Goal: Check status: Check status

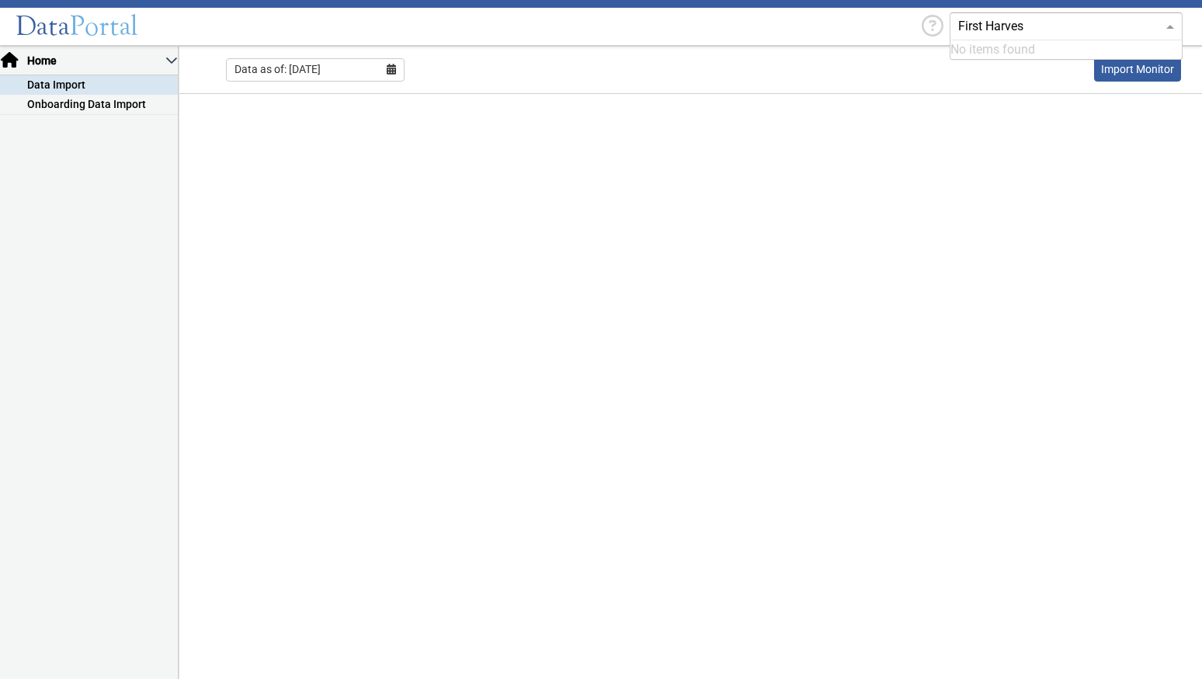
type input "First Harvest"
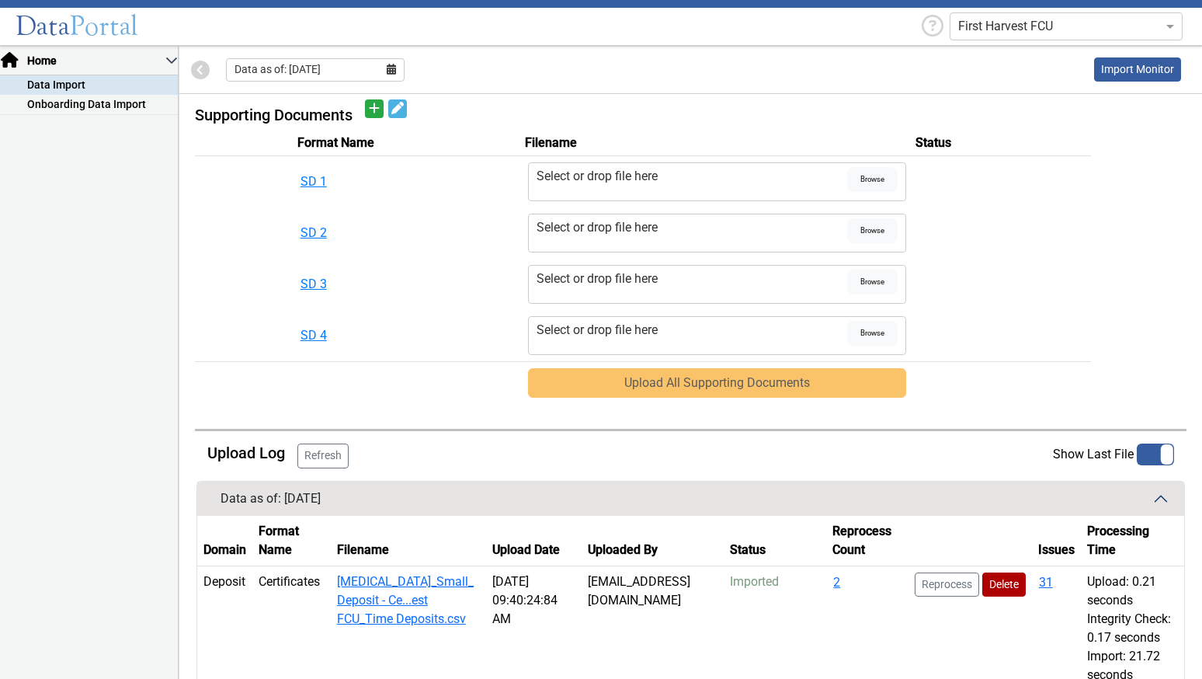
scroll to position [887, 0]
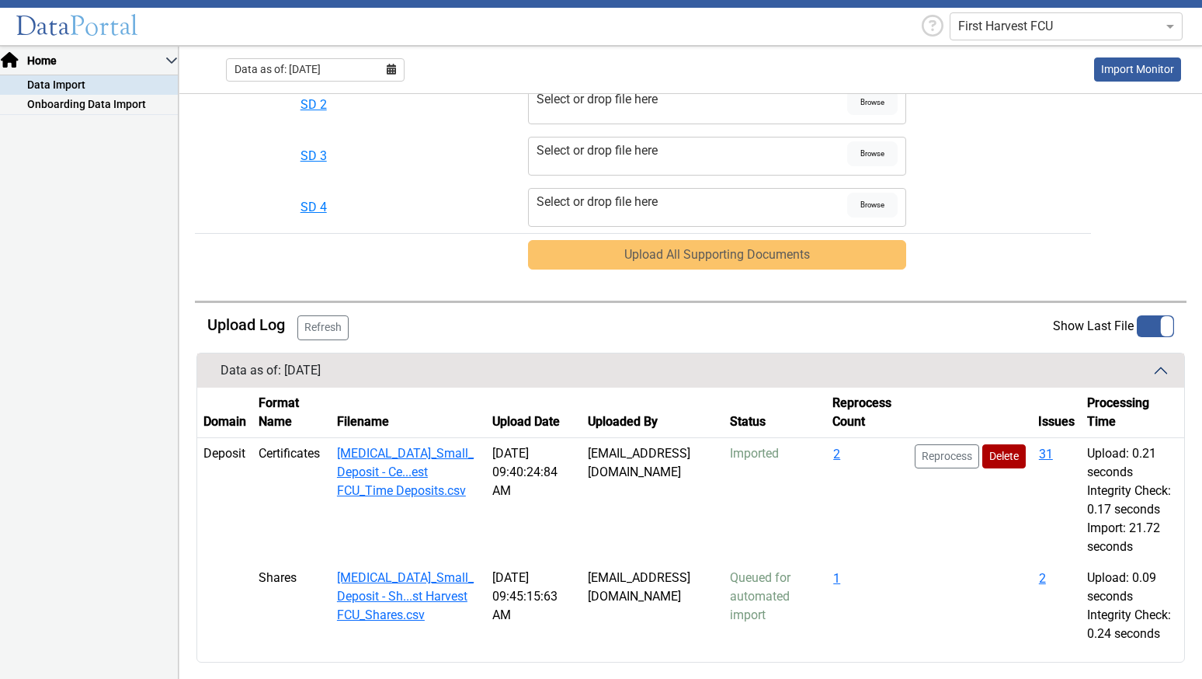
click at [326, 315] on button "Refresh" at bounding box center [322, 327] width 51 height 25
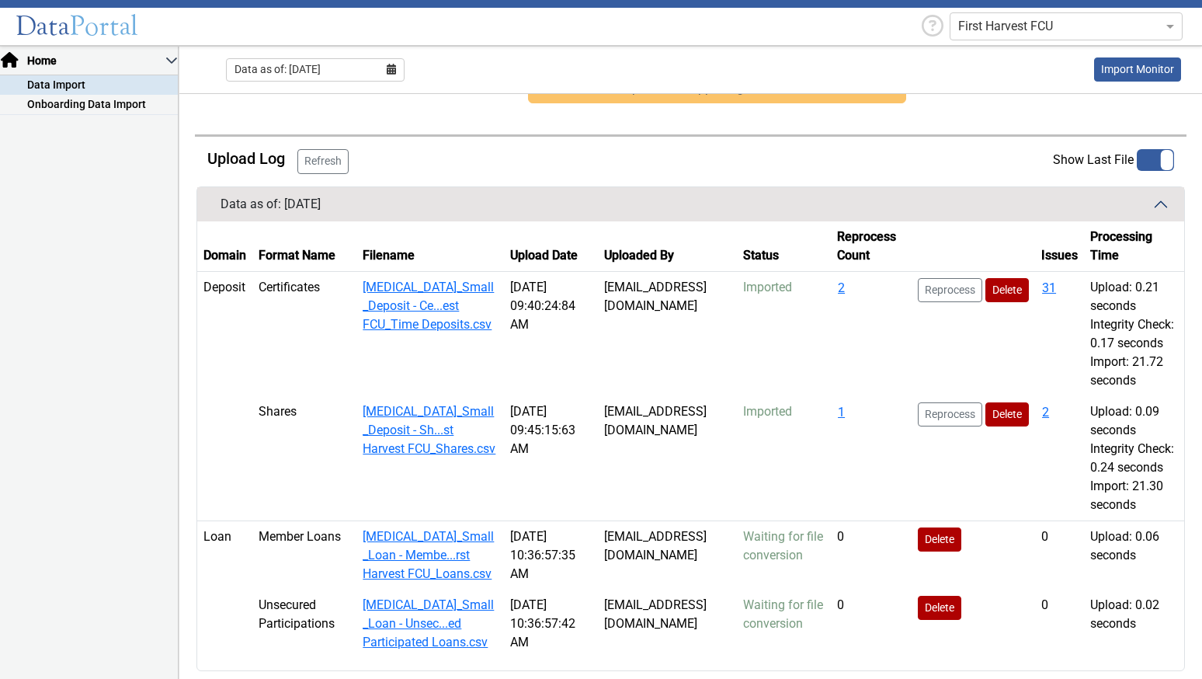
scroll to position [1014, 0]
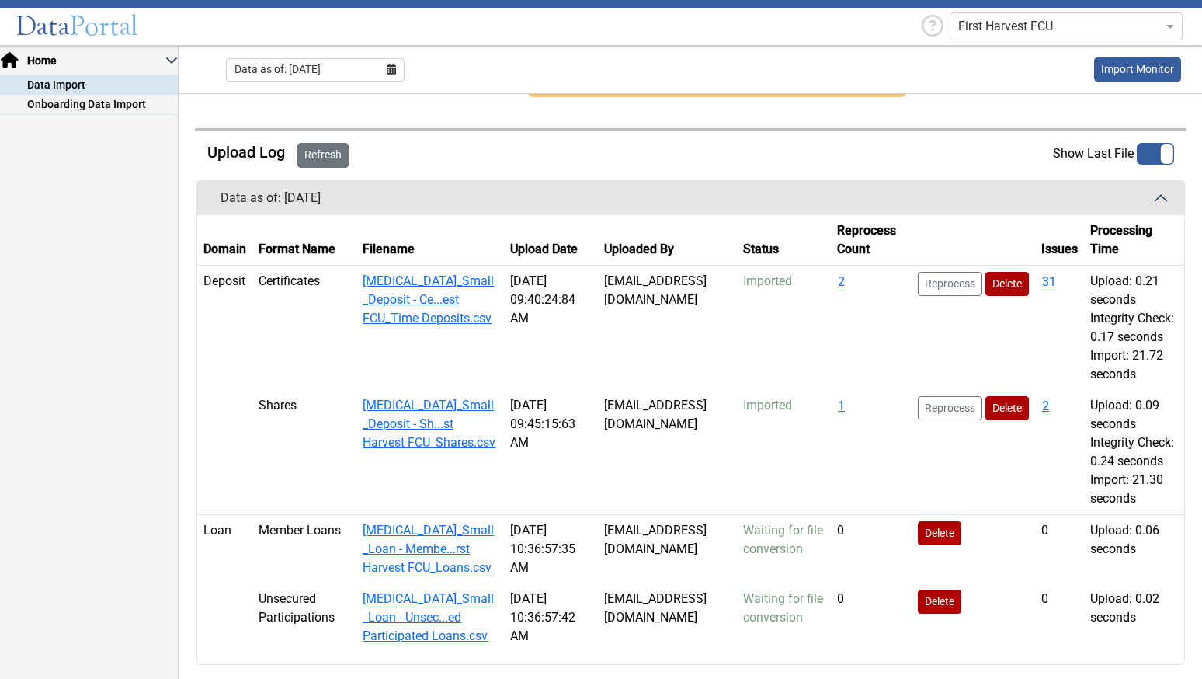
click at [328, 152] on button "Refresh" at bounding box center [322, 155] width 51 height 25
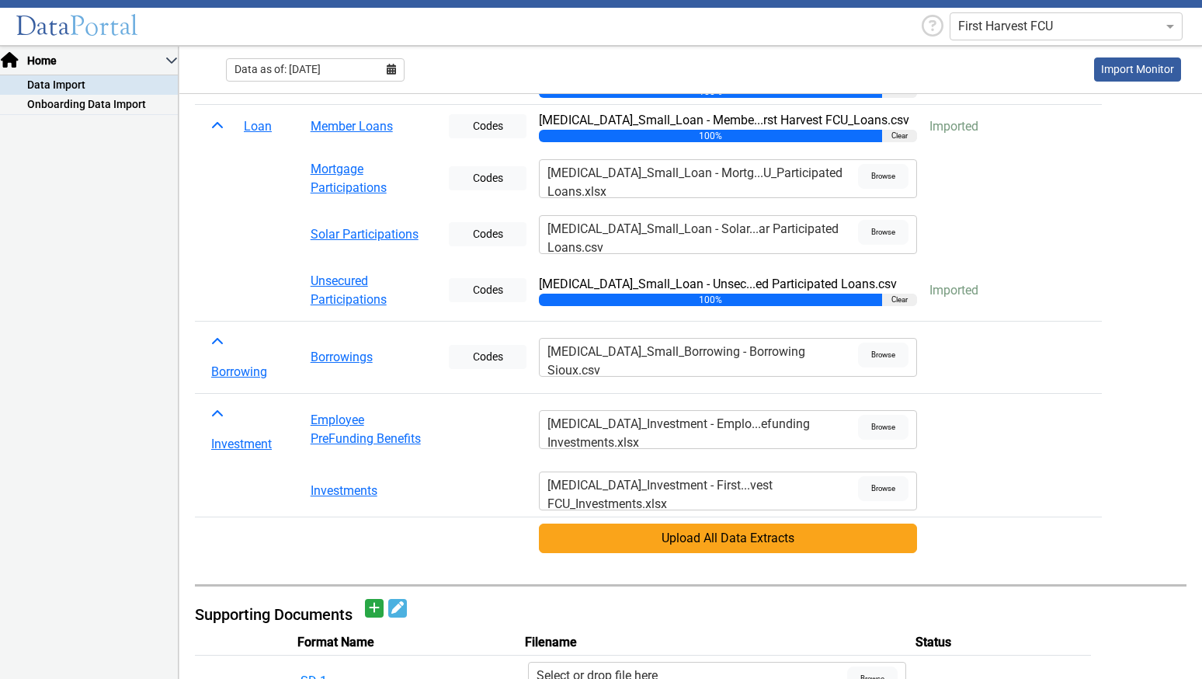
scroll to position [349, 0]
